Goal: Transaction & Acquisition: Purchase product/service

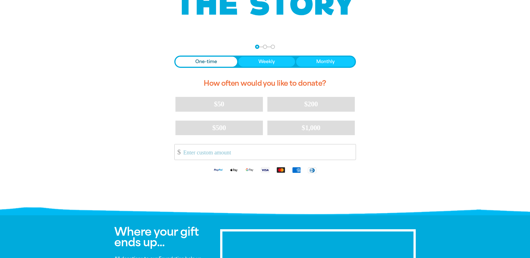
click at [208, 62] on span "One-time" at bounding box center [206, 61] width 22 height 7
click at [199, 148] on input "Other Amount" at bounding box center [267, 151] width 176 height 15
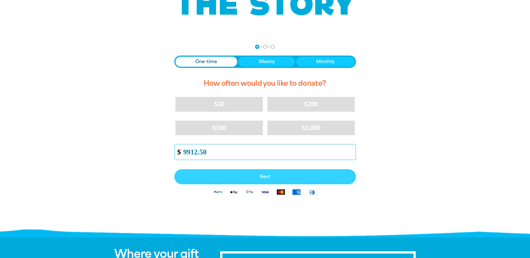
type input "9912.50"
click at [291, 178] on span "Next" at bounding box center [264, 177] width 169 height 4
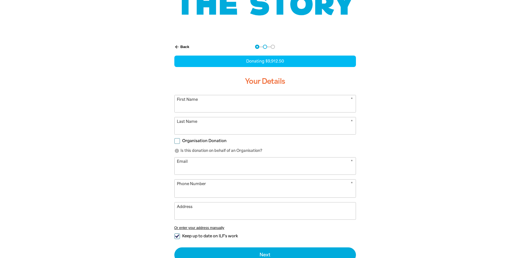
select select "AU"
click at [199, 138] on form "* First Name * Last Name Organisation Donation info Is this donation on behalf …" at bounding box center [265, 179] width 182 height 168
click at [177, 141] on input "Organisation Donation" at bounding box center [177, 141] width 6 height 6
checkbox input "true"
select select "AU"
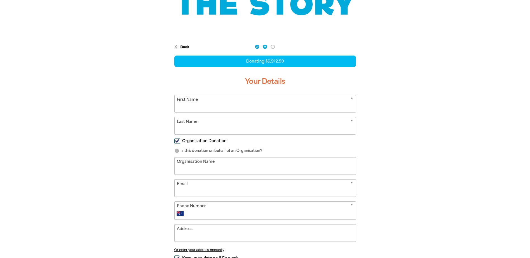
click at [191, 175] on form "* First Name * Last Name Organisation Donation info Is this donation on behalf …" at bounding box center [265, 190] width 182 height 190
click at [193, 169] on input "Organisation Name" at bounding box center [265, 166] width 181 height 17
type input "Simpsons Solicitors"
click at [205, 189] on input "Email" at bounding box center [265, 188] width 181 height 17
type input "[EMAIL_ADDRESS][DOMAIN_NAME]"
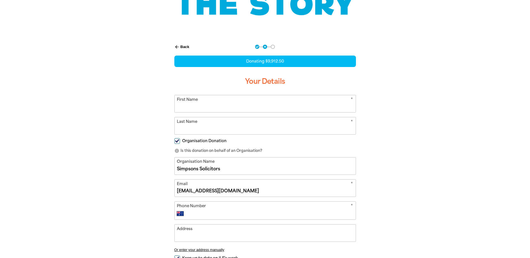
click at [215, 213] on input "Phone Number" at bounding box center [270, 213] width 165 height 7
type input "[PHONE_NUMBER]"
click at [211, 231] on input "Address" at bounding box center [265, 233] width 181 height 17
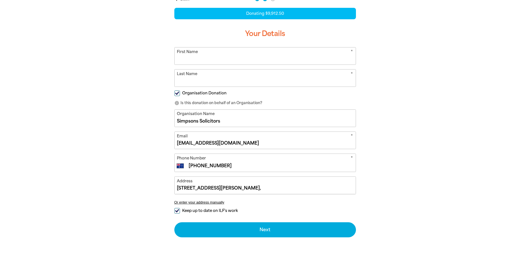
scroll to position [140, 0]
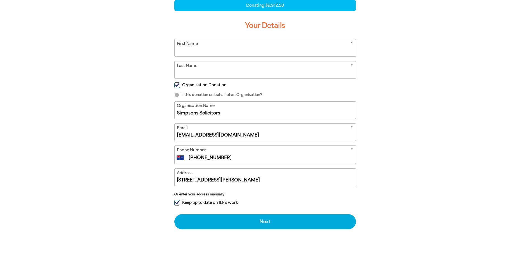
type input "[STREET_ADDRESS][PERSON_NAME]"
click at [177, 202] on input "Keep up to date on ILF's work" at bounding box center [177, 203] width 6 height 6
checkbox input "false"
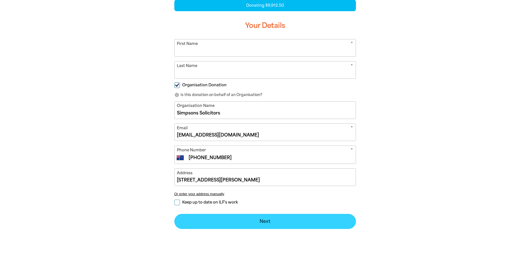
click at [235, 214] on button "Next chevron_right" at bounding box center [265, 221] width 182 height 15
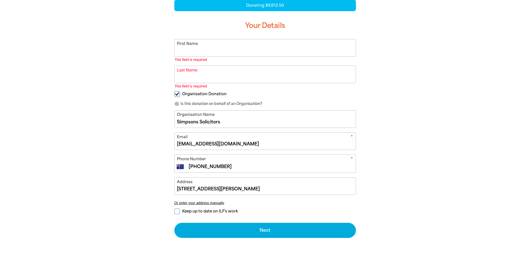
click at [191, 54] on input "First Name" at bounding box center [265, 47] width 181 height 17
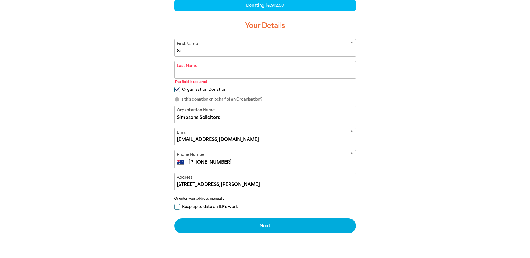
type input "S"
drag, startPoint x: 190, startPoint y: 50, endPoint x: 224, endPoint y: 51, distance: 34.1
click at [224, 51] on input "[PERSON_NAME]" at bounding box center [265, 47] width 181 height 17
type input "[PERSON_NAME]"
click at [195, 68] on input "Last Name" at bounding box center [265, 69] width 181 height 17
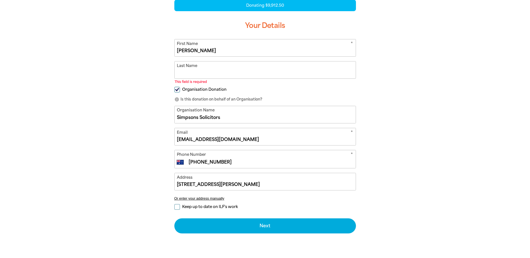
paste input "[PERSON_NAME]"
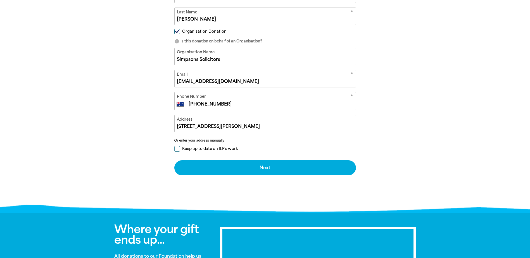
scroll to position [196, 0]
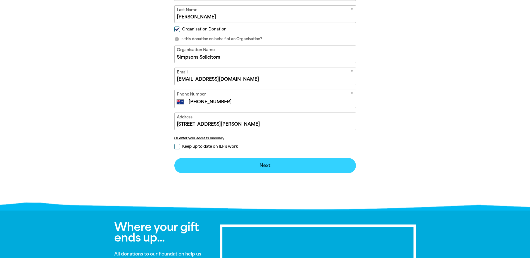
type input "[PERSON_NAME]"
click at [289, 161] on button "Next chevron_right" at bounding box center [265, 165] width 182 height 15
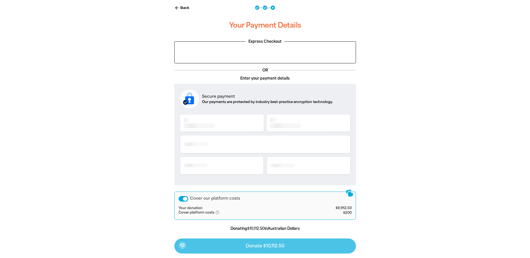
scroll to position [120, 0]
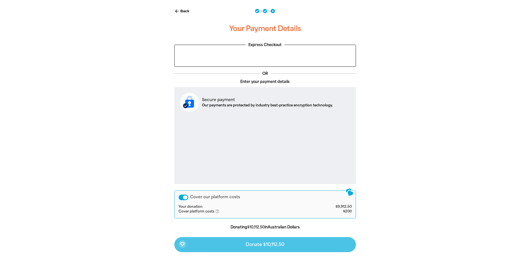
click at [182, 196] on div "Cover our platform costs" at bounding box center [183, 198] width 10 height 6
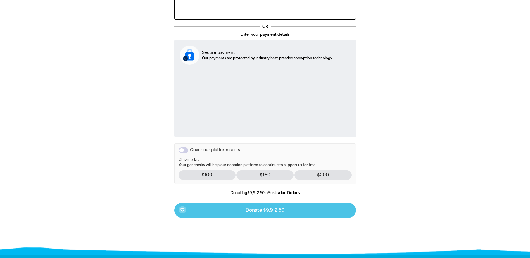
scroll to position [175, 0]
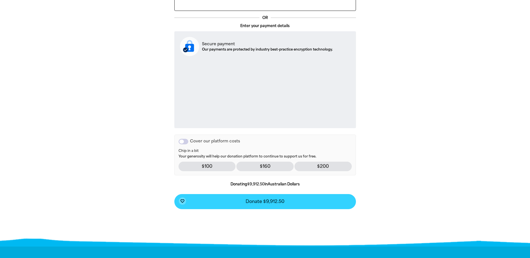
click at [253, 201] on span "Donate $9,912.50" at bounding box center [265, 201] width 39 height 4
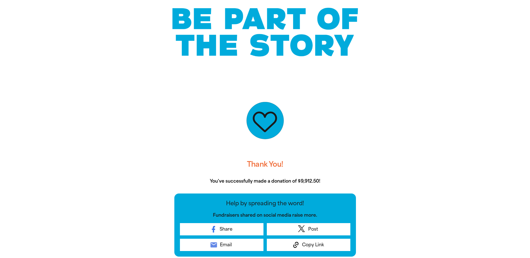
scroll to position [140, 0]
